Goal: Task Accomplishment & Management: Use online tool/utility

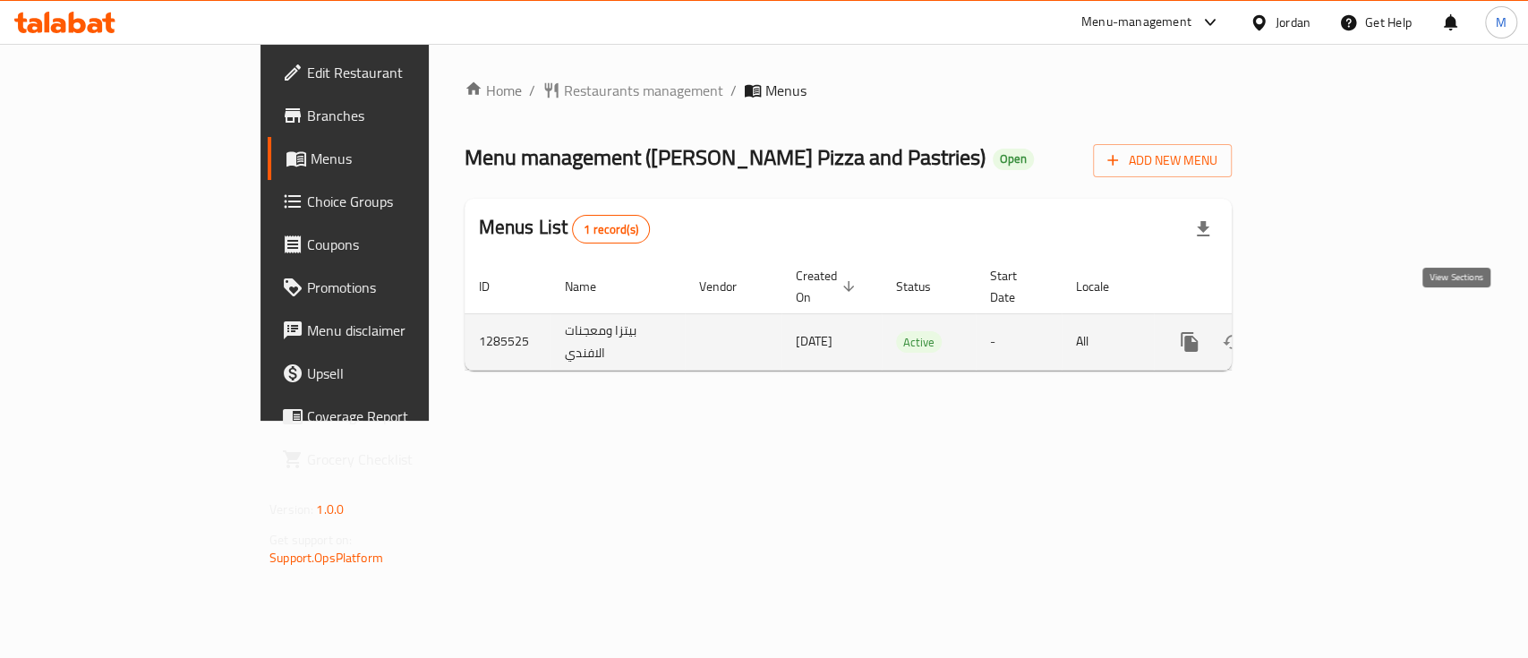
click at [1329, 331] on icon "enhanced table" at bounding box center [1318, 341] width 21 height 21
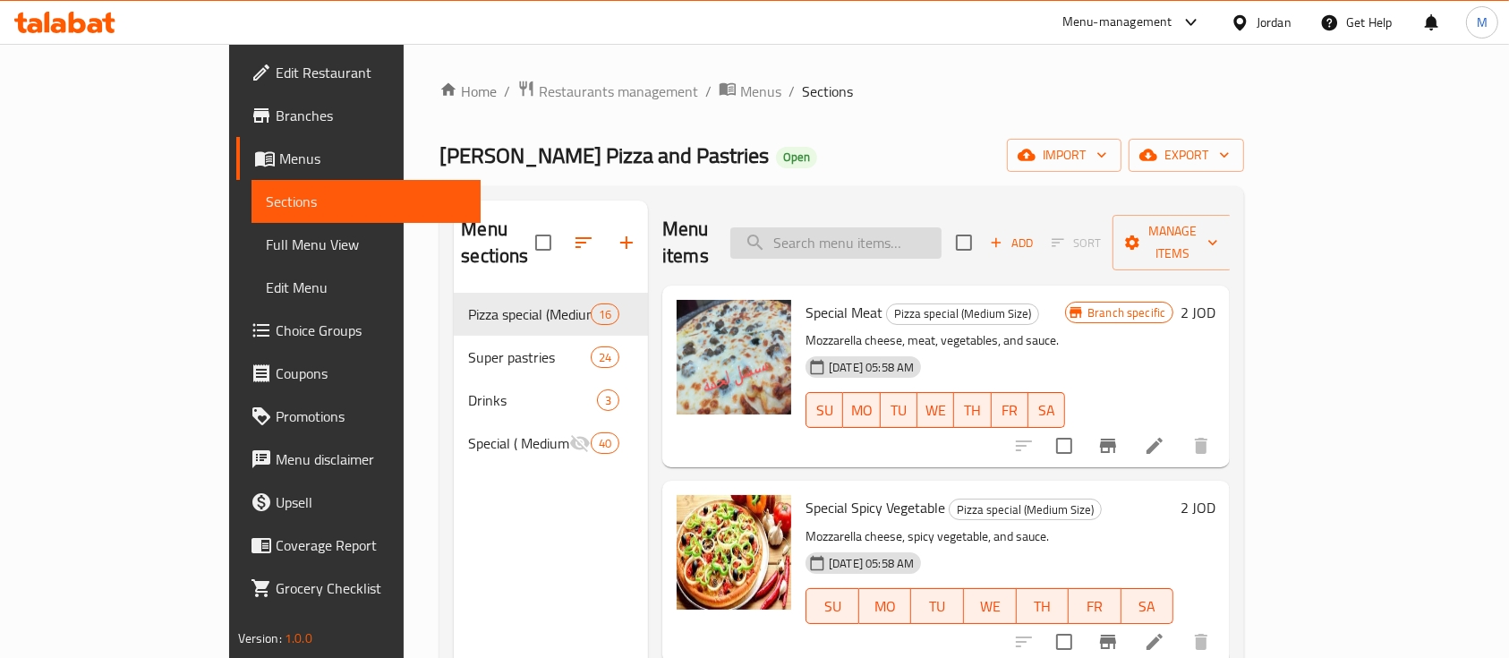
click at [886, 229] on input "search" at bounding box center [836, 242] width 211 height 31
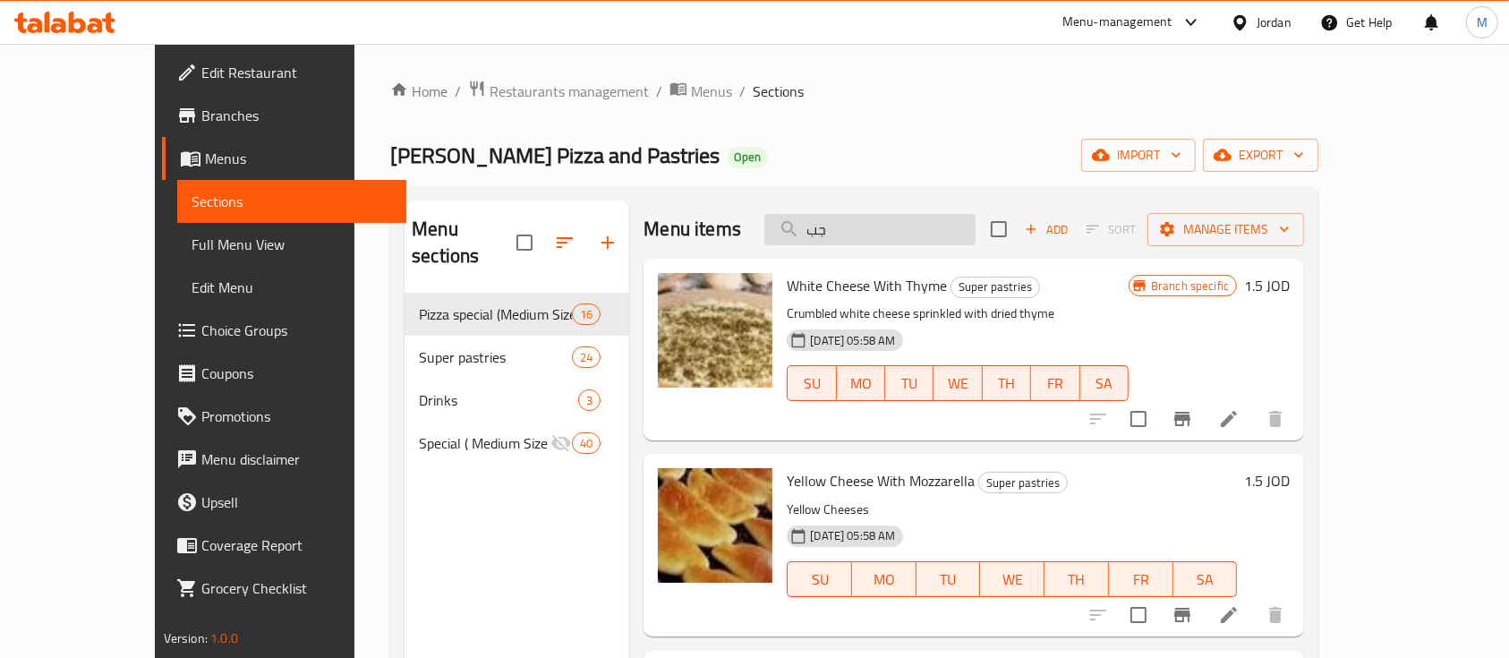
type input "ج"
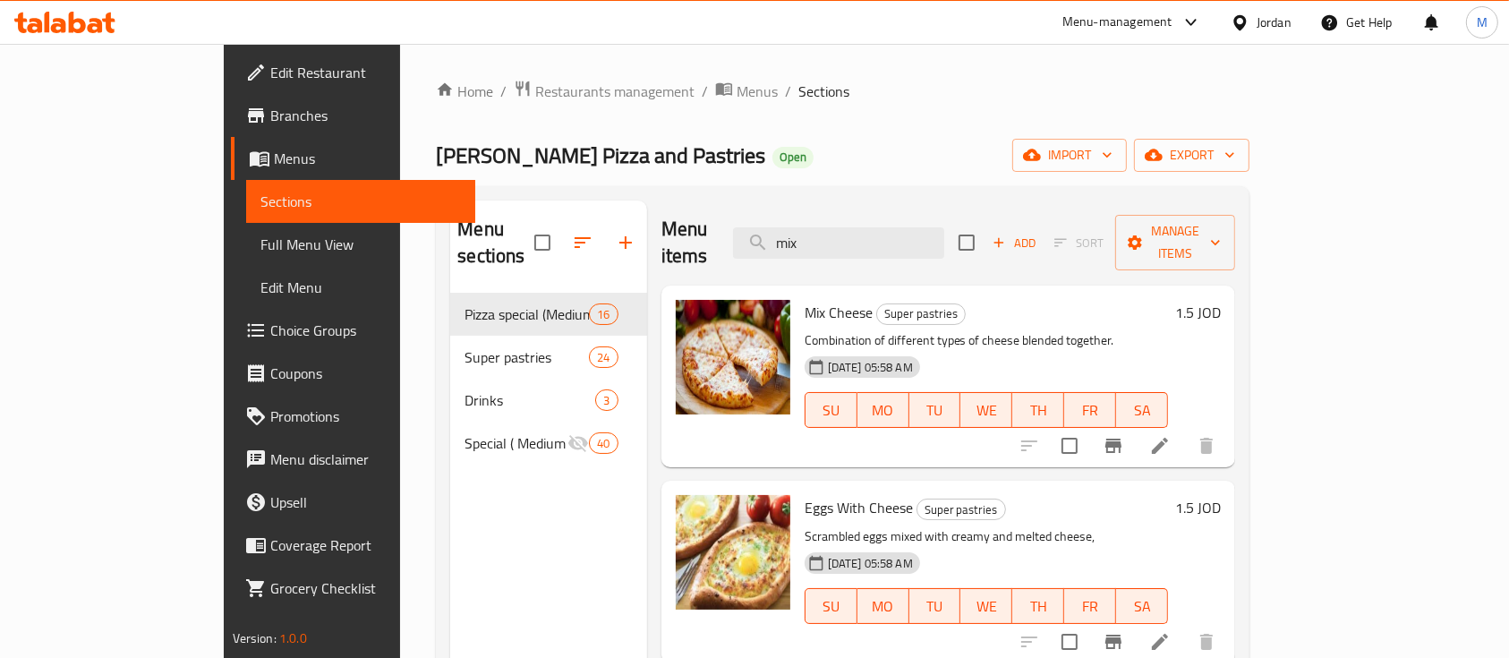
type input "mix"
click at [1122, 439] on icon "Branch-specific-item" at bounding box center [1114, 446] width 16 height 14
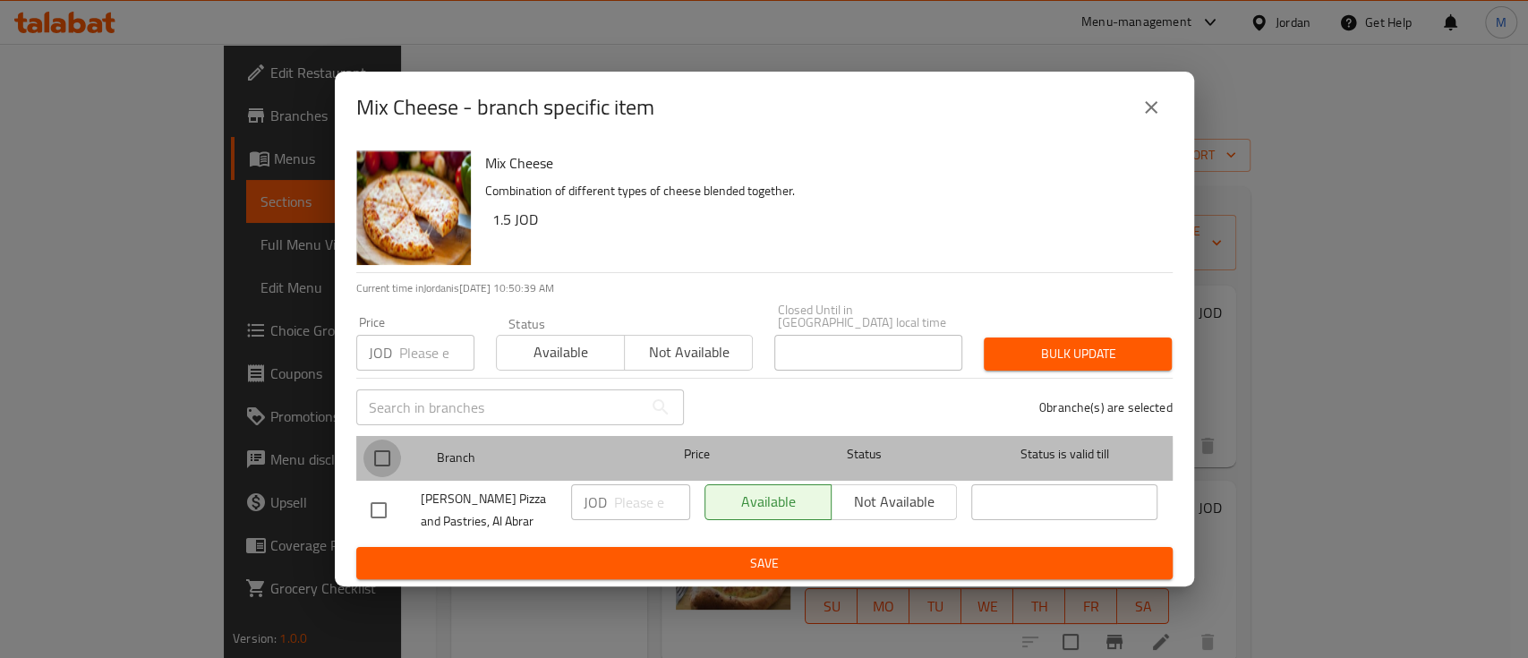
click at [385, 457] on input "checkbox" at bounding box center [382, 459] width 38 height 38
checkbox input "true"
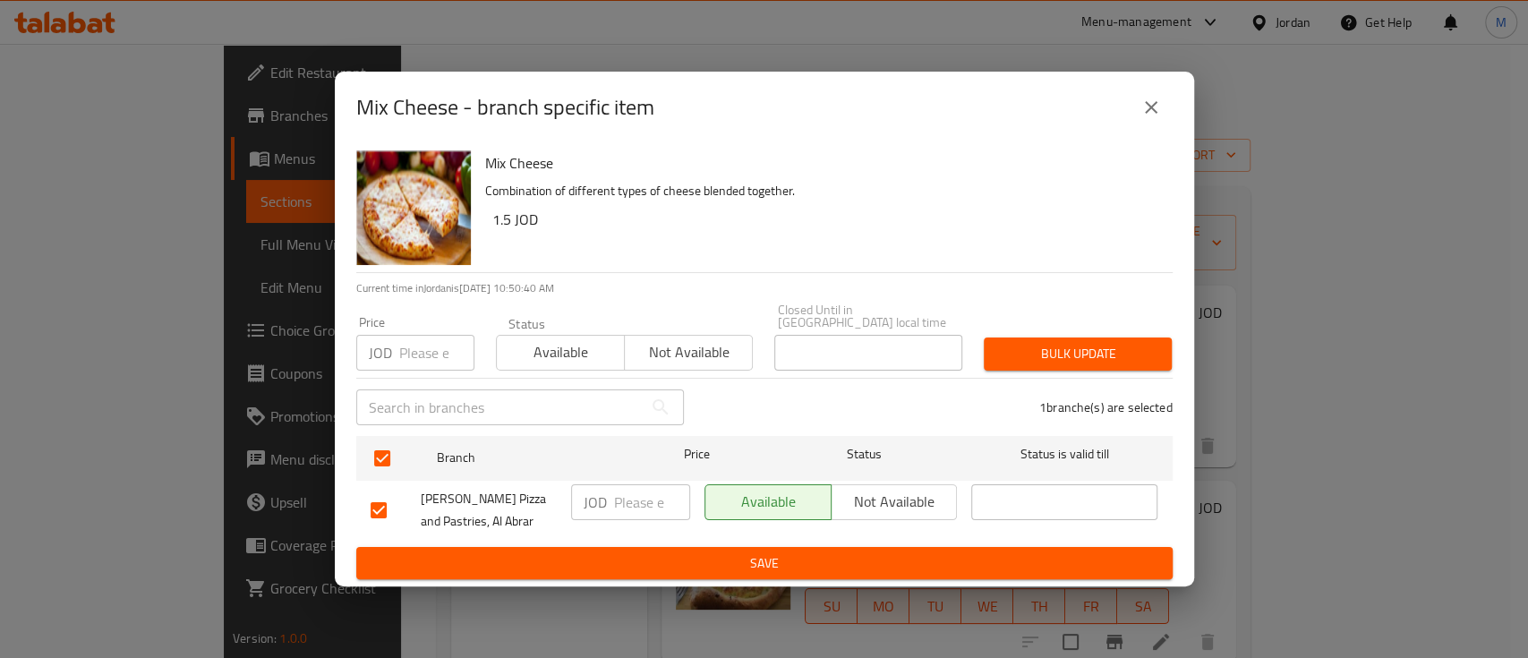
click at [425, 322] on div "Price JOD Price" at bounding box center [415, 343] width 118 height 55
click at [423, 335] on input "number" at bounding box center [436, 353] width 75 height 36
type input "2"
click at [1144, 338] on button "Bulk update" at bounding box center [1078, 354] width 188 height 33
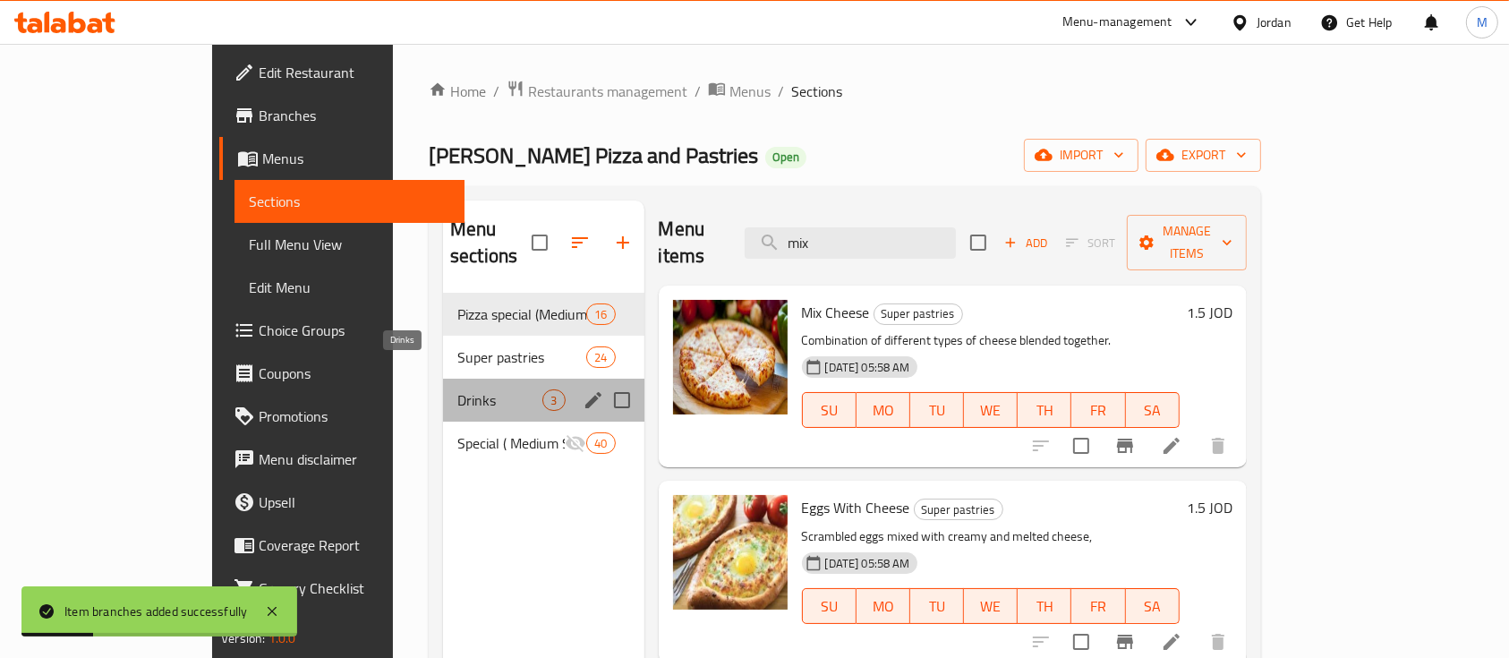
click at [457, 389] on span "Drinks" at bounding box center [499, 399] width 85 height 21
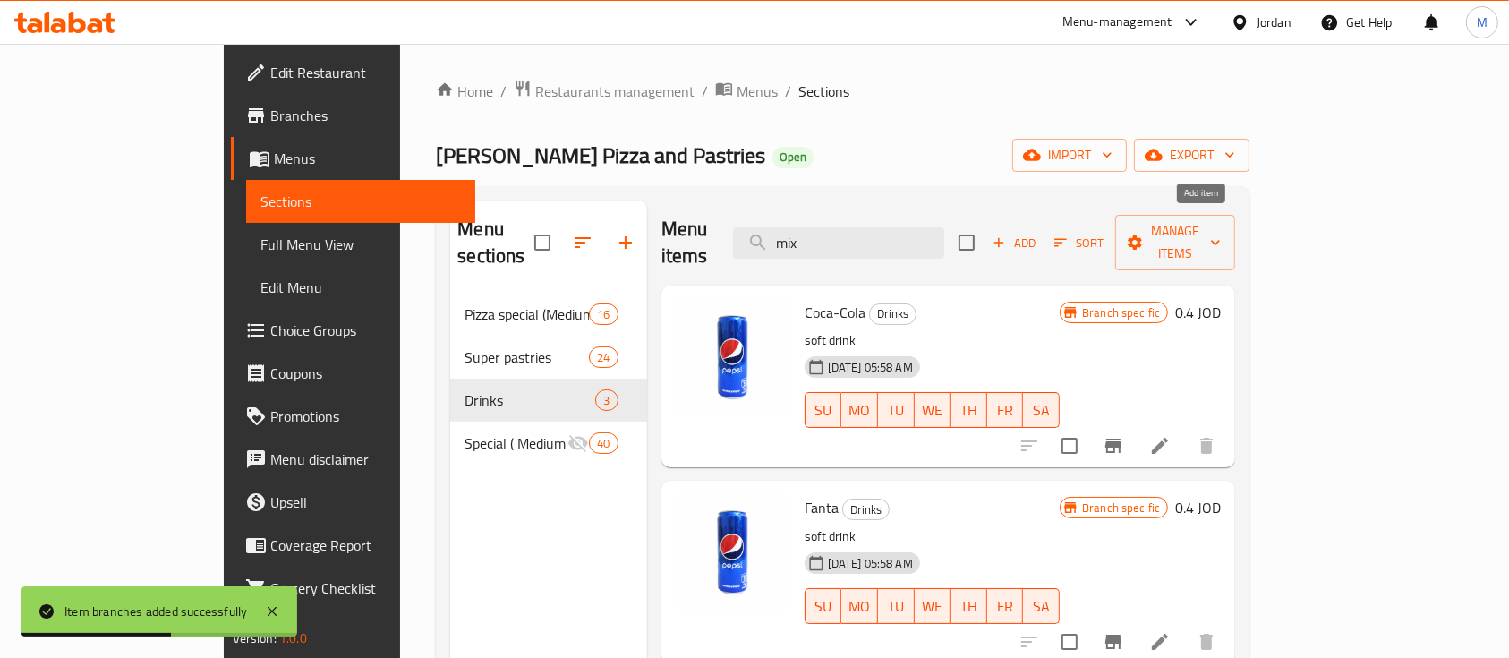
click at [1038, 233] on span "Add" at bounding box center [1014, 243] width 48 height 21
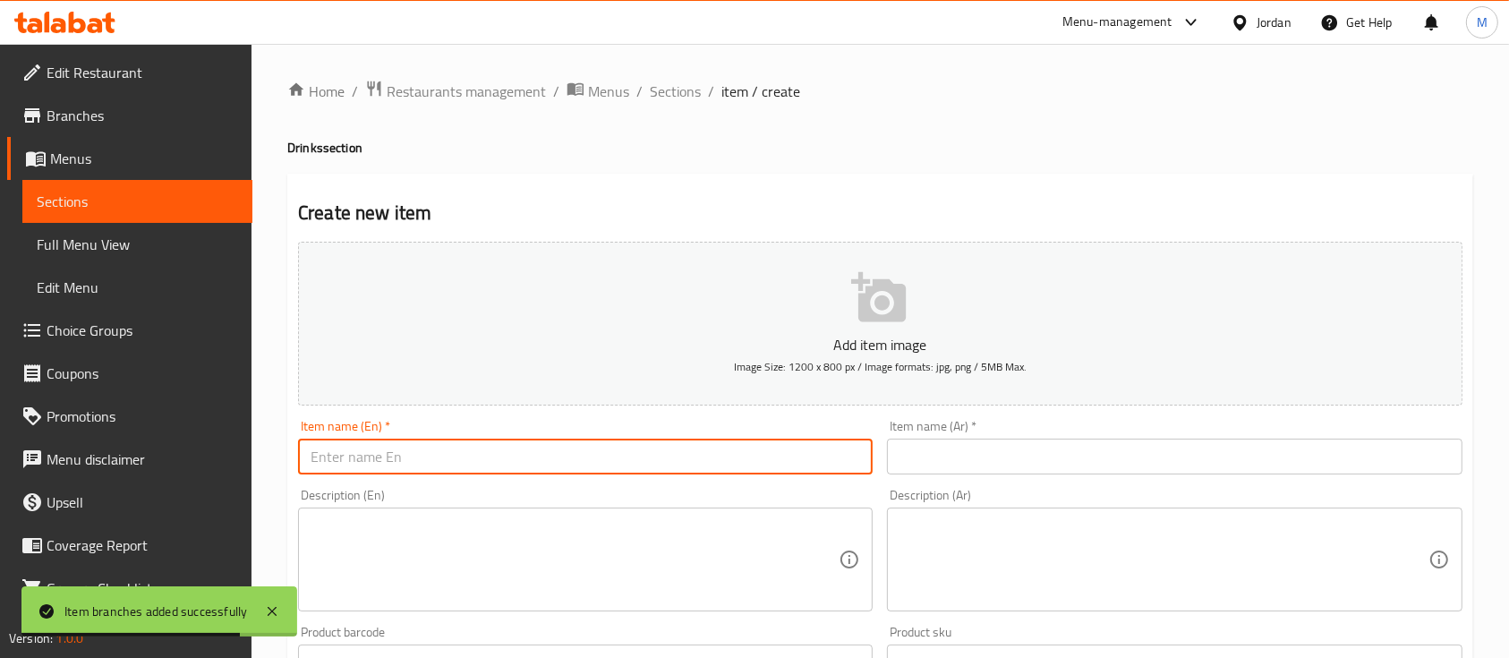
click at [498, 473] on input "text" at bounding box center [585, 457] width 575 height 36
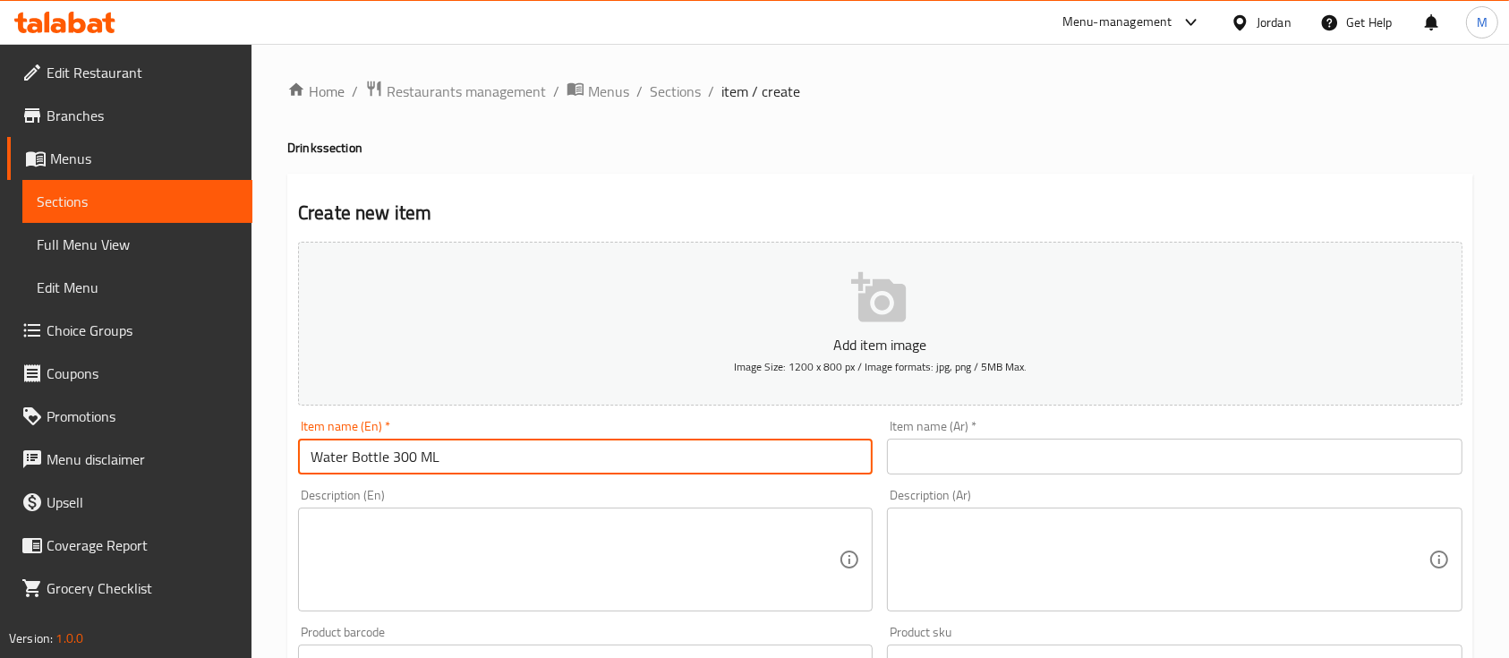
click at [559, 452] on input "Water Bottle 300 ML" at bounding box center [585, 457] width 575 height 36
click at [426, 463] on input "Water Bottle 300 ML" at bounding box center [585, 457] width 575 height 36
drag, startPoint x: 400, startPoint y: 462, endPoint x: 390, endPoint y: 469, distance: 12.2
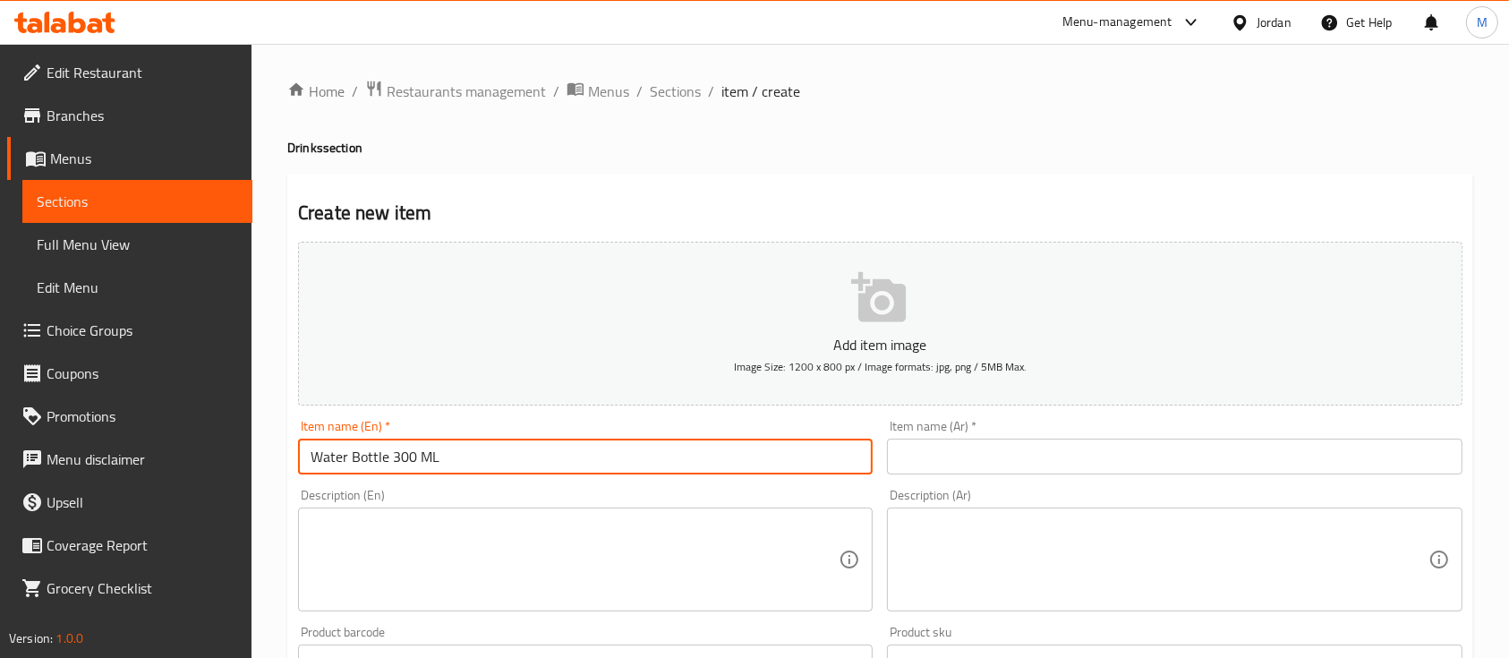
click at [390, 469] on input "Water Bottle 300 ML" at bounding box center [585, 457] width 575 height 36
type input "Water Bottle 500 ML"
click at [1134, 448] on input "text" at bounding box center [1174, 457] width 575 height 36
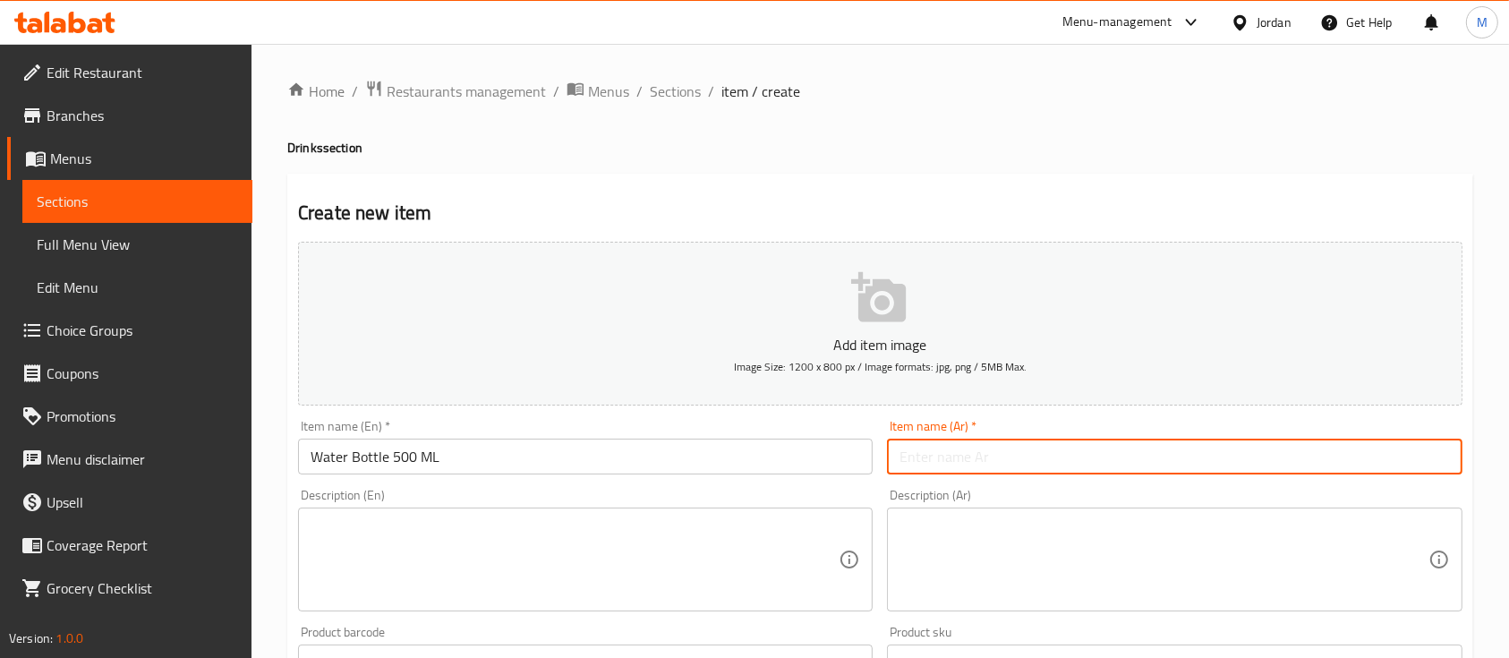
paste input "زجاجة ماء 300 مل"
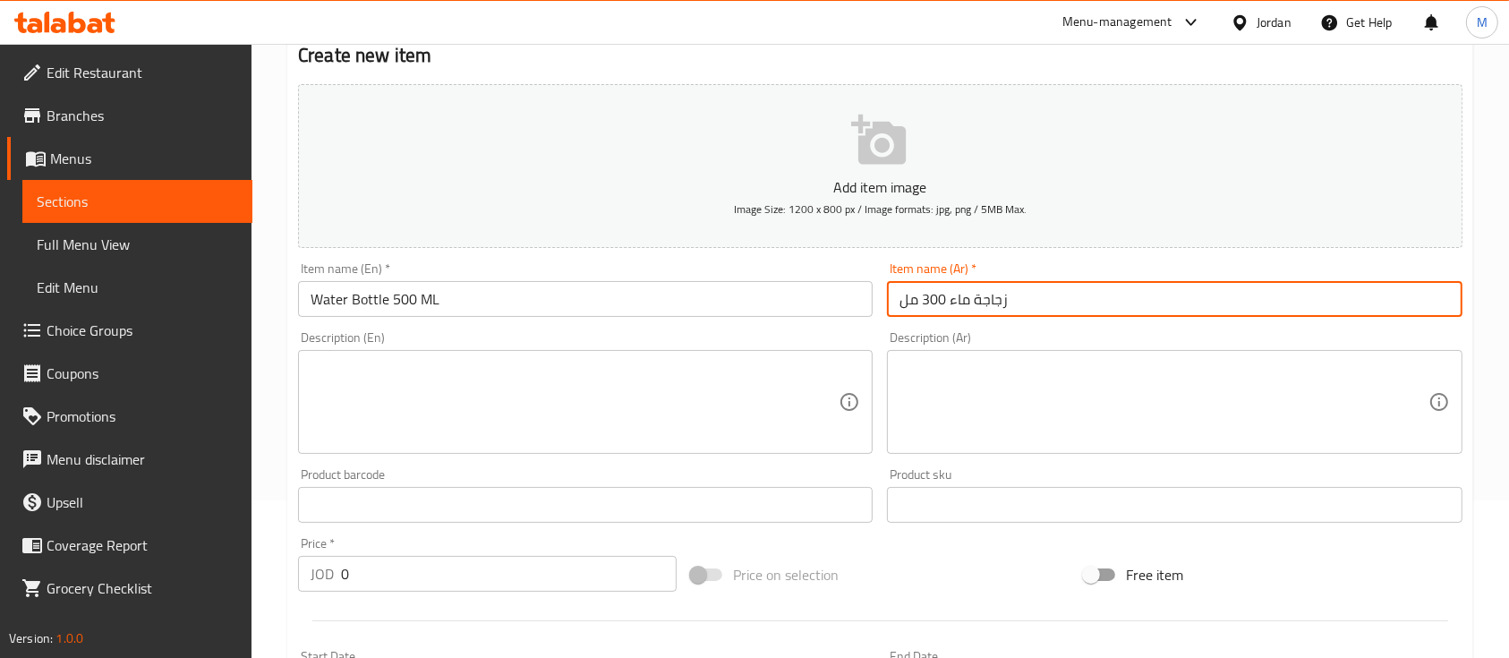
scroll to position [358, 0]
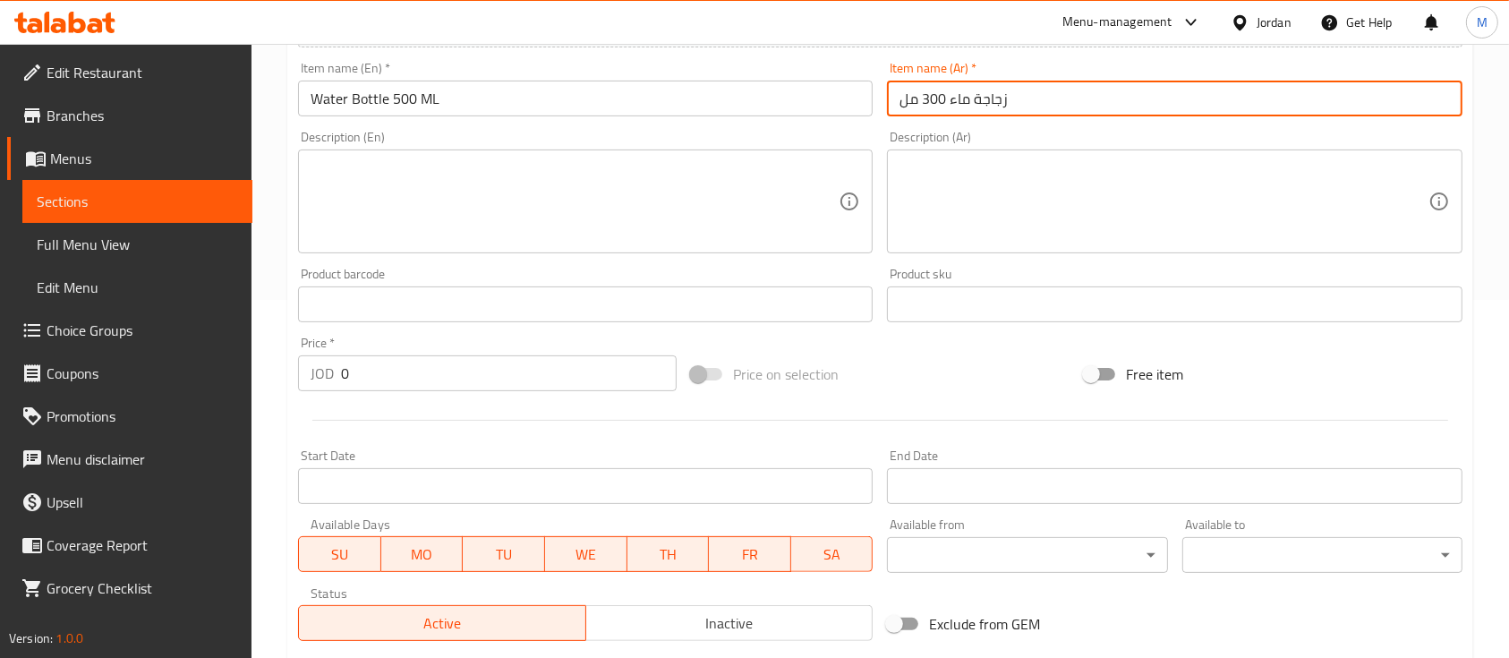
type input "زجاجة ماء 300 مل"
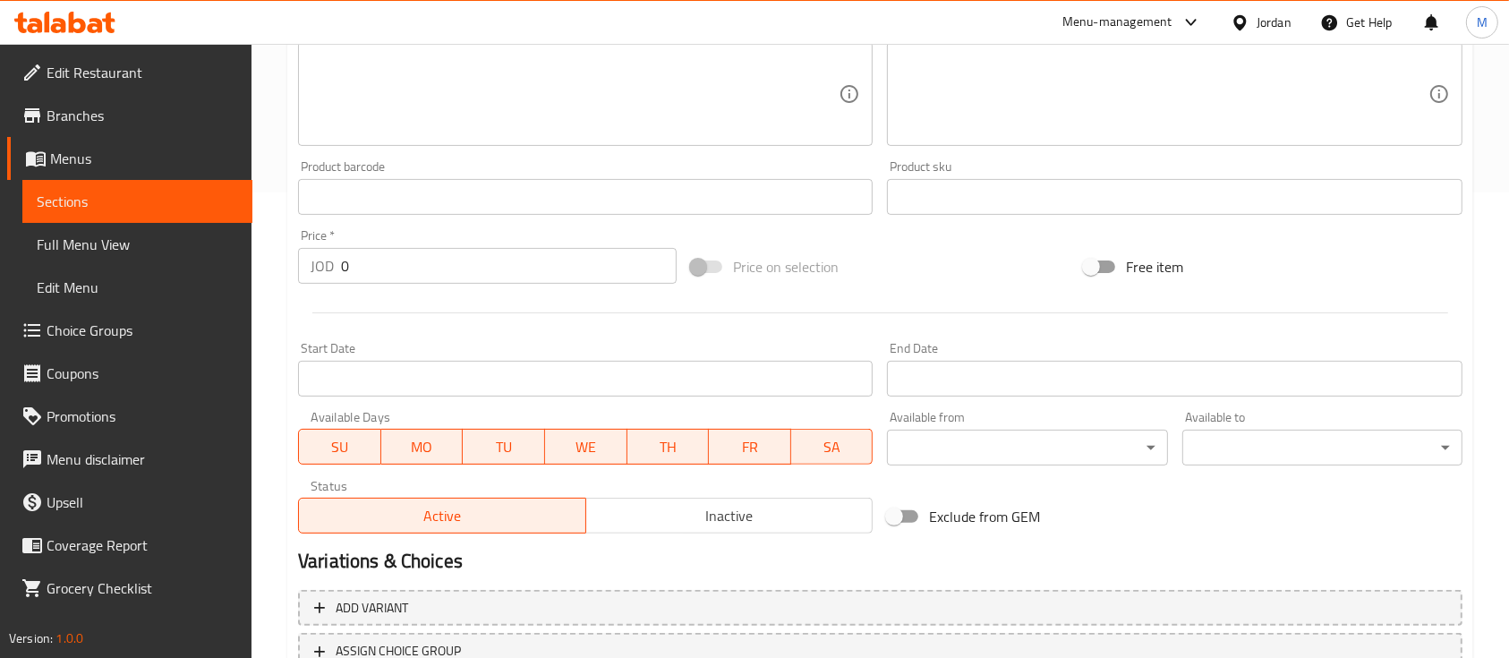
scroll to position [596, 0]
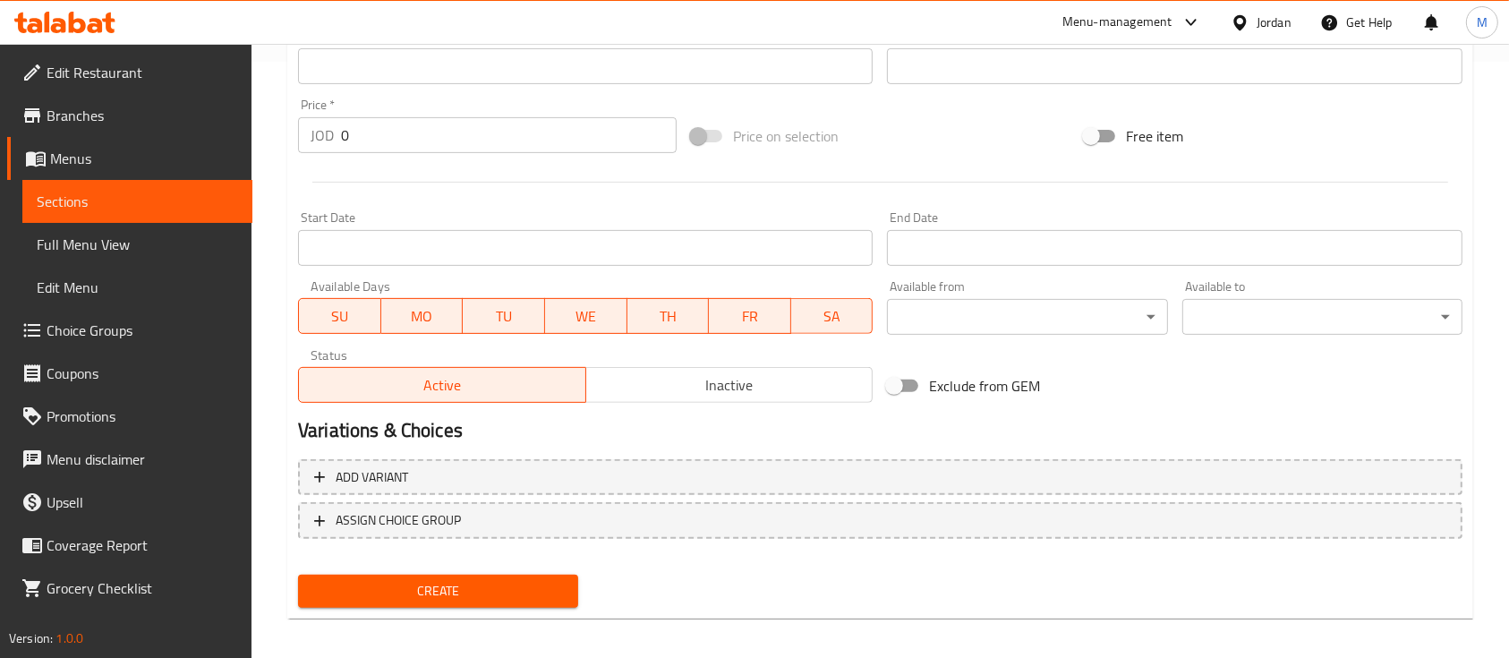
click at [441, 161] on div at bounding box center [880, 182] width 1179 height 44
click at [443, 141] on input "0" at bounding box center [509, 135] width 336 height 36
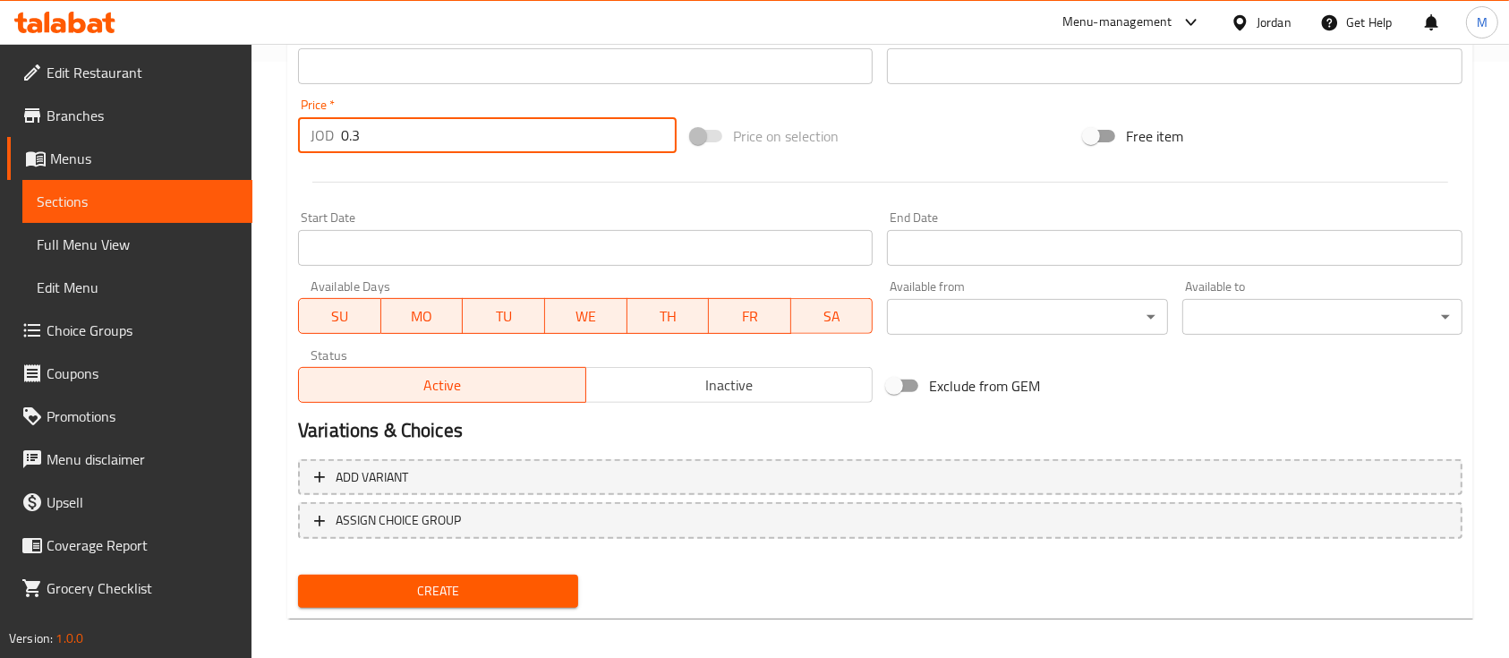
type input "0.3"
click at [547, 597] on span "Create" at bounding box center [438, 591] width 252 height 22
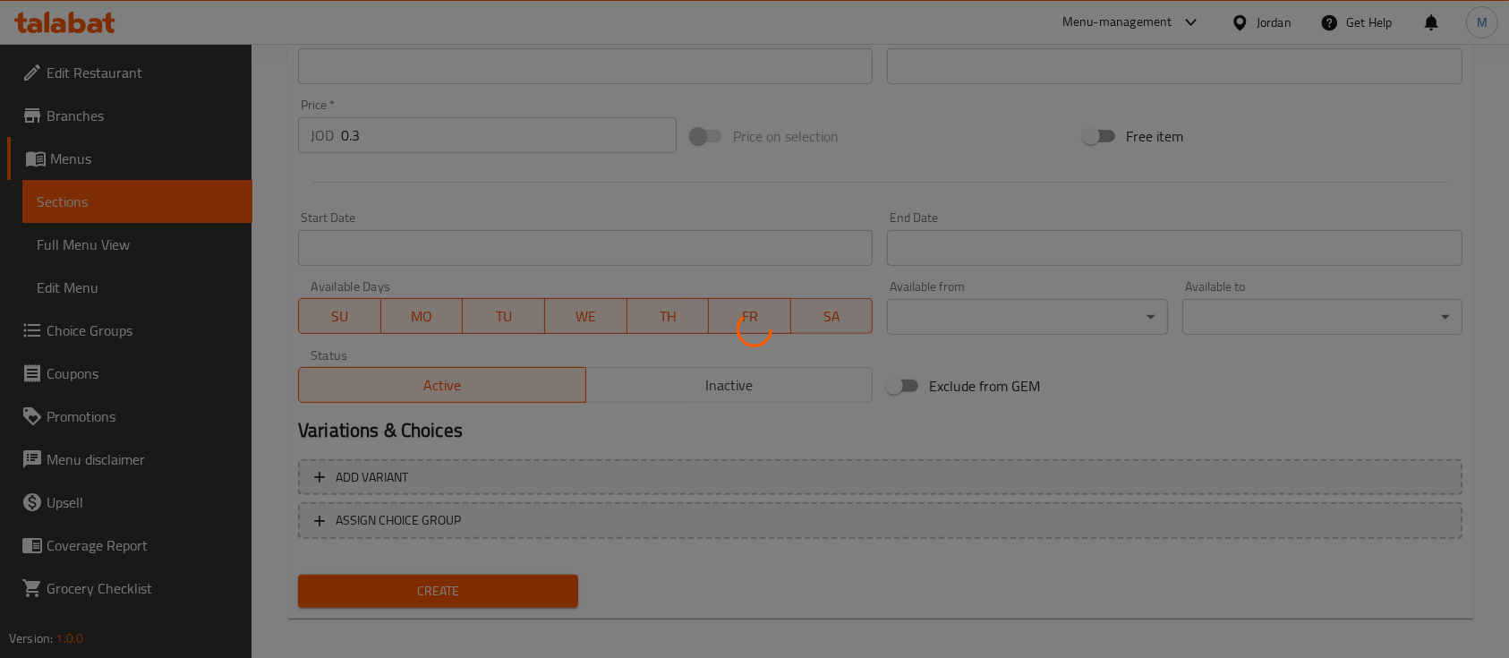
type input "0"
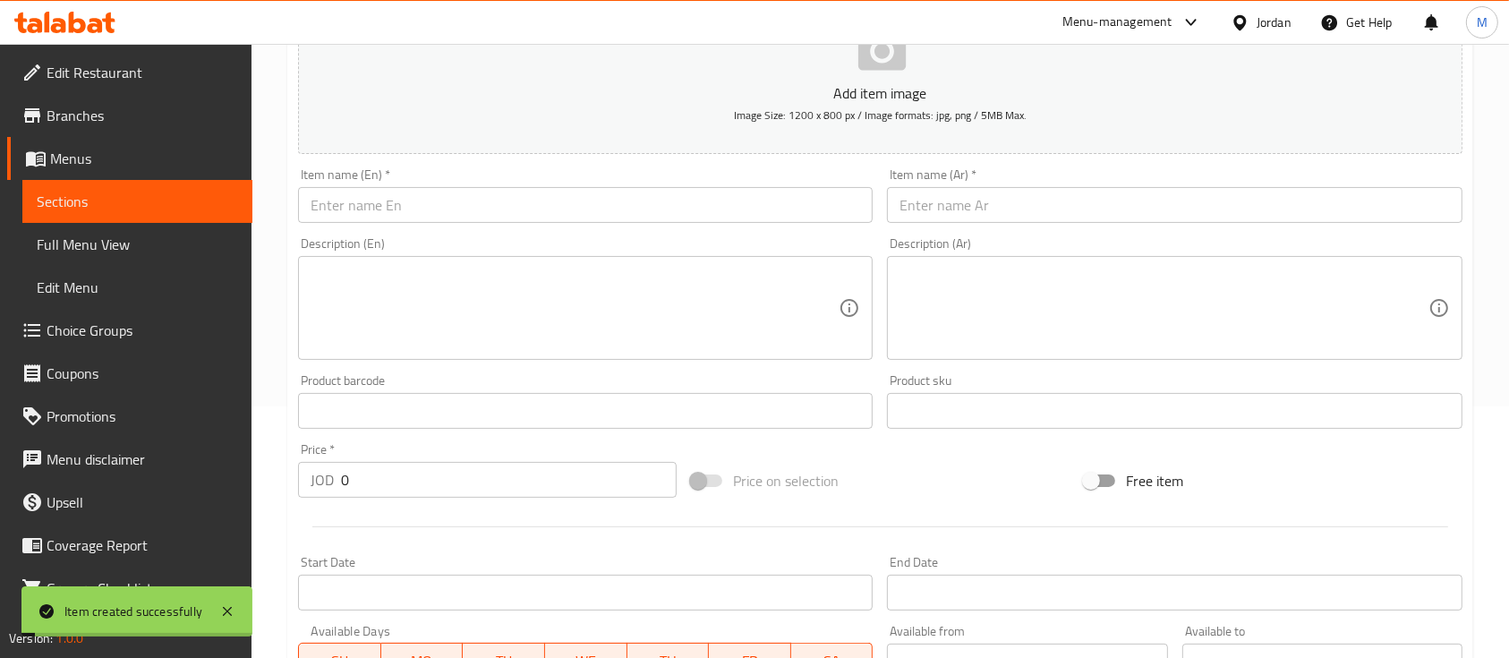
scroll to position [0, 0]
